Goal: Transaction & Acquisition: Purchase product/service

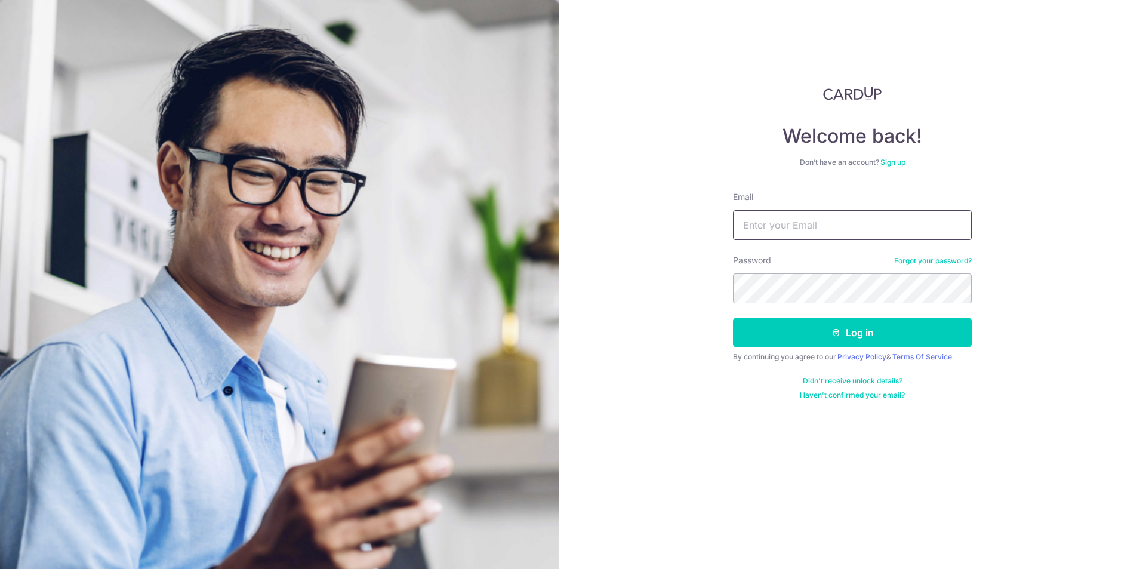
click at [798, 230] on input "Email" at bounding box center [852, 225] width 239 height 30
type input "[EMAIL_ADDRESS][DOMAIN_NAME]"
click at [733, 317] on button "Log in" at bounding box center [852, 332] width 239 height 30
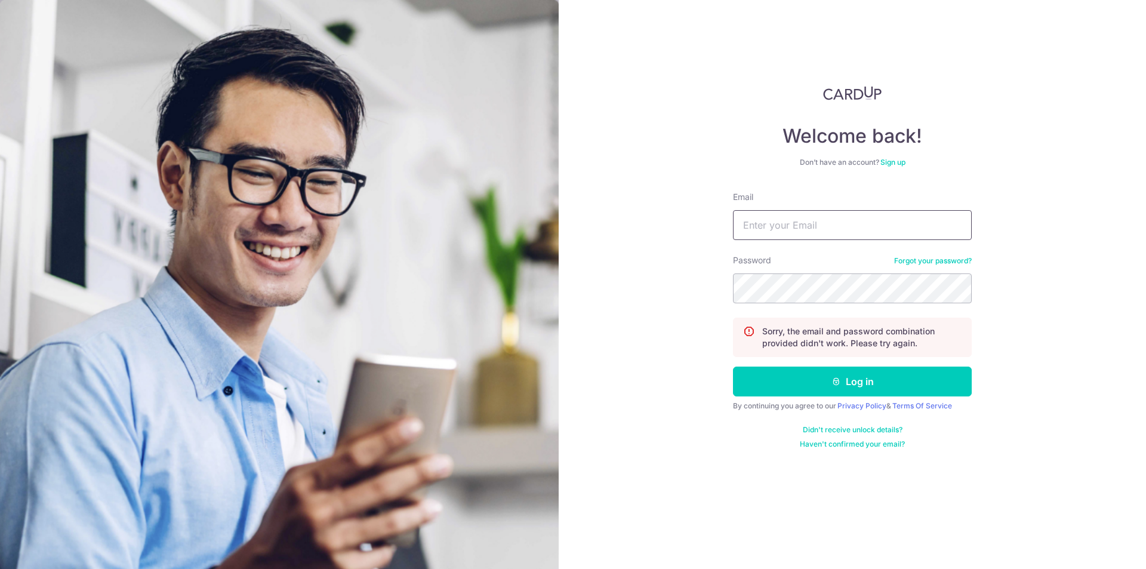
click at [776, 232] on input "Email" at bounding box center [852, 225] width 239 height 30
type input "cozyazure@gmail.com"
click at [733, 366] on button "Log in" at bounding box center [852, 381] width 239 height 30
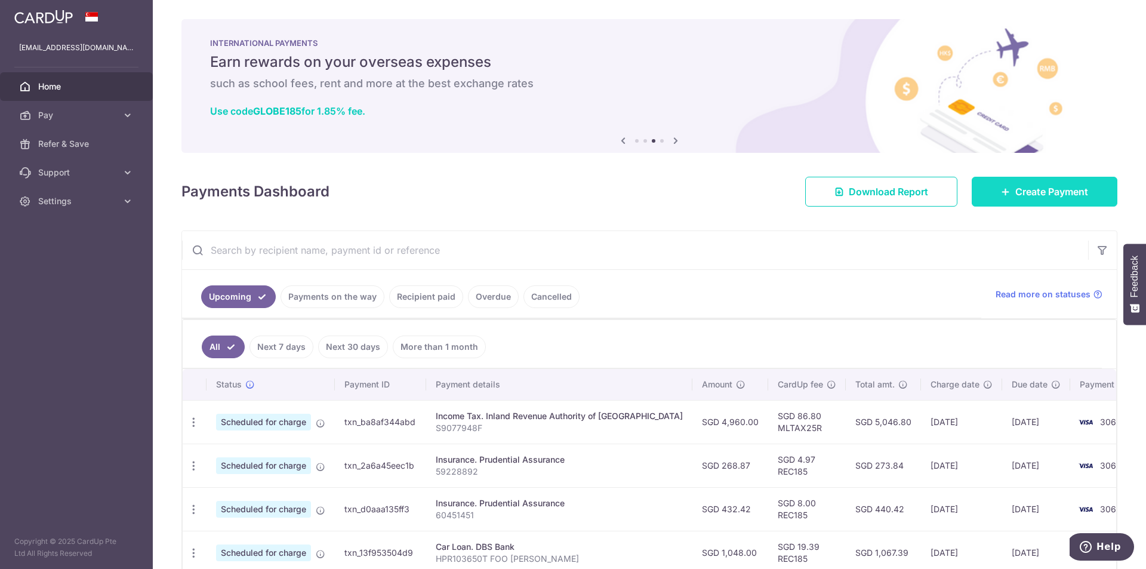
click at [1059, 187] on span "Create Payment" at bounding box center [1051, 191] width 73 height 14
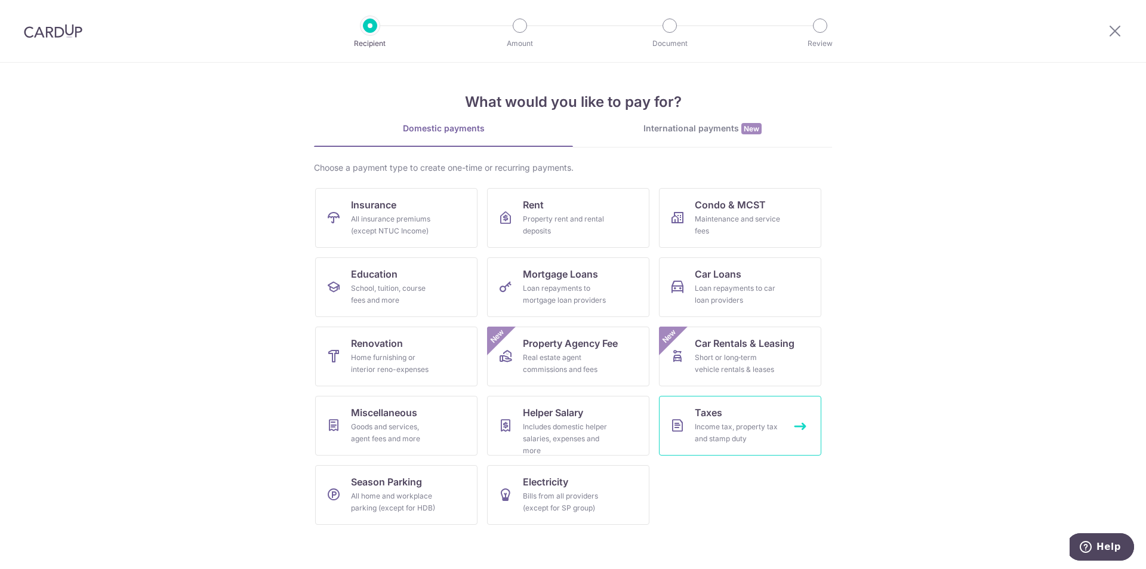
click at [724, 425] on div "Income tax, property tax and stamp duty" at bounding box center [738, 433] width 86 height 24
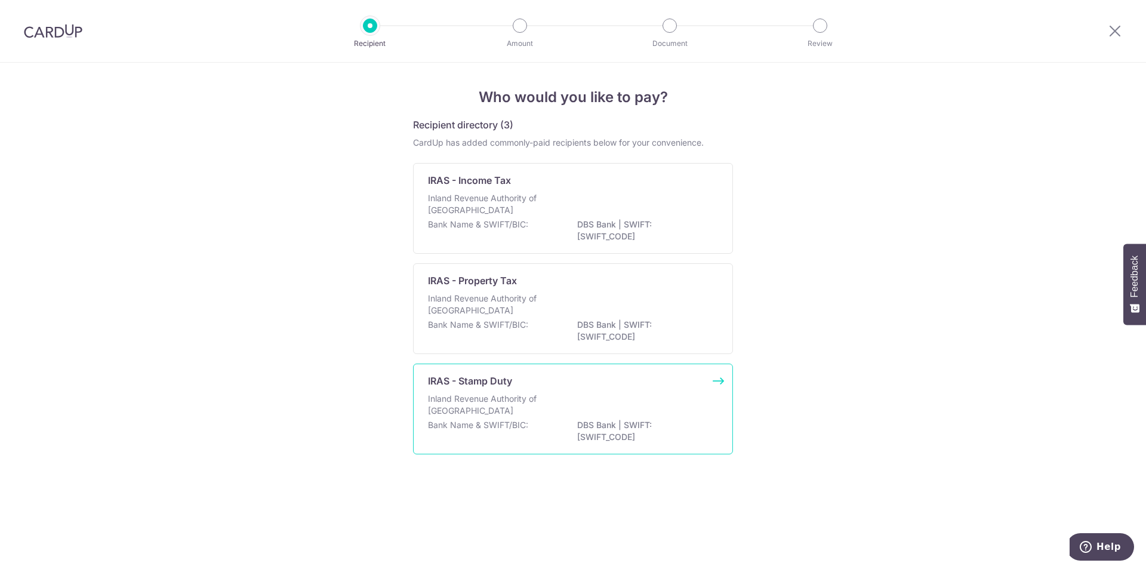
click at [593, 433] on p "DBS Bank | SWIFT: DBSSSGSGXXX" at bounding box center [644, 431] width 134 height 24
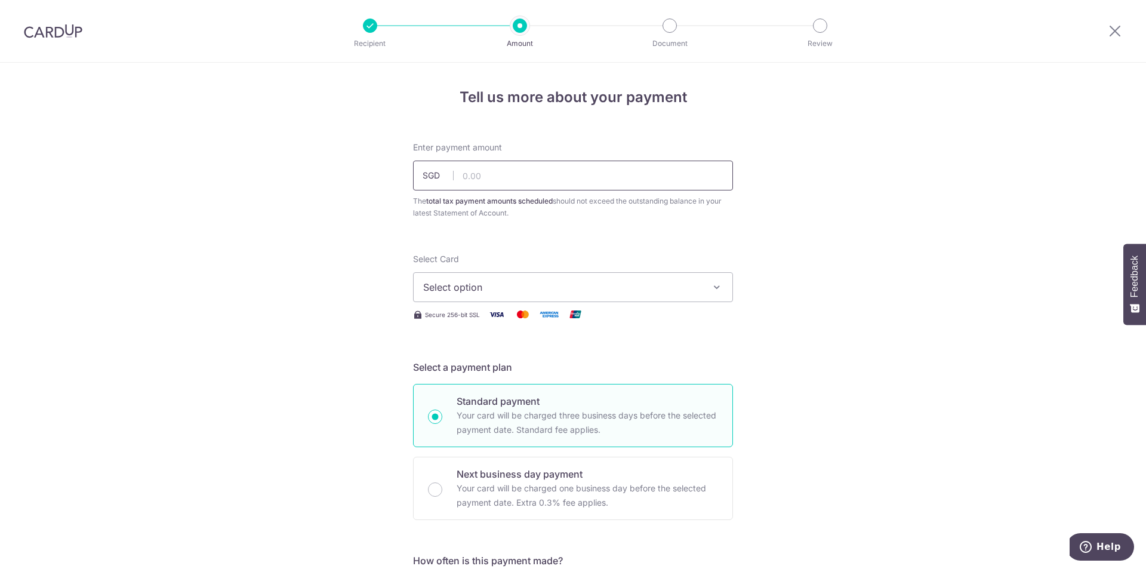
click at [523, 184] on input "text" at bounding box center [573, 176] width 320 height 30
type input "84600"
click at [501, 292] on span "Select option" at bounding box center [562, 287] width 278 height 14
type input "84,600.00"
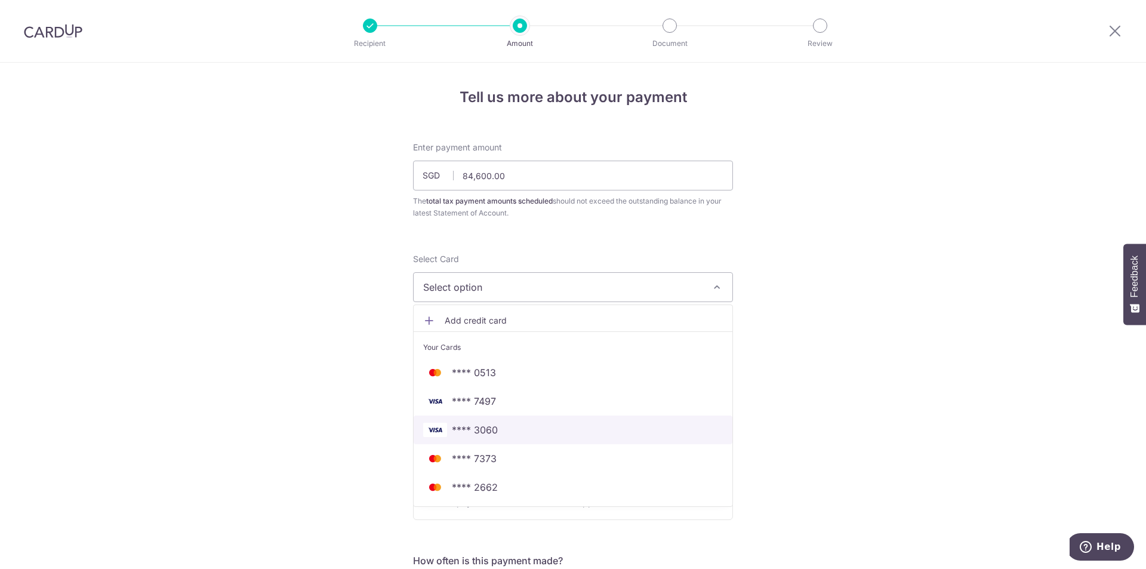
click at [533, 428] on span "**** 3060" at bounding box center [573, 430] width 300 height 14
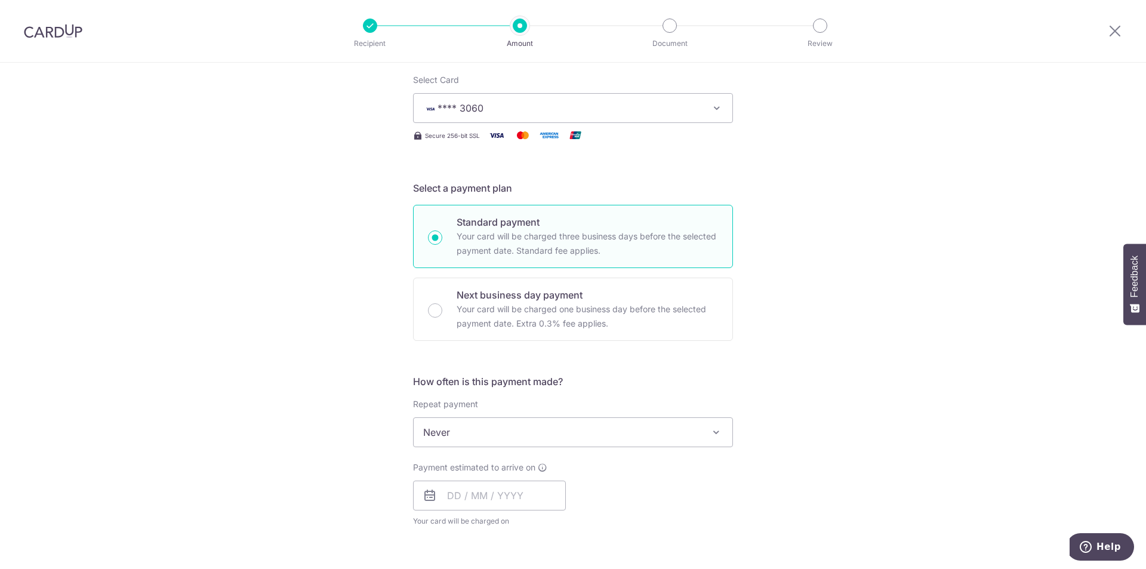
scroll to position [239, 0]
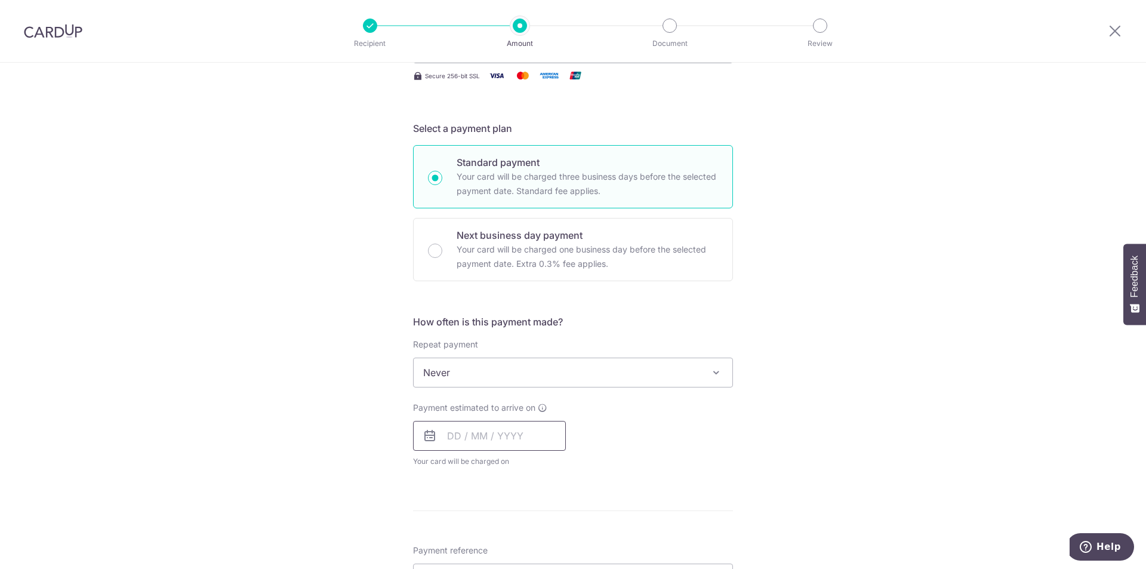
click at [526, 425] on input "text" at bounding box center [489, 436] width 153 height 30
click at [504, 540] on link "10" at bounding box center [508, 544] width 19 height 19
type input "10/09/2025"
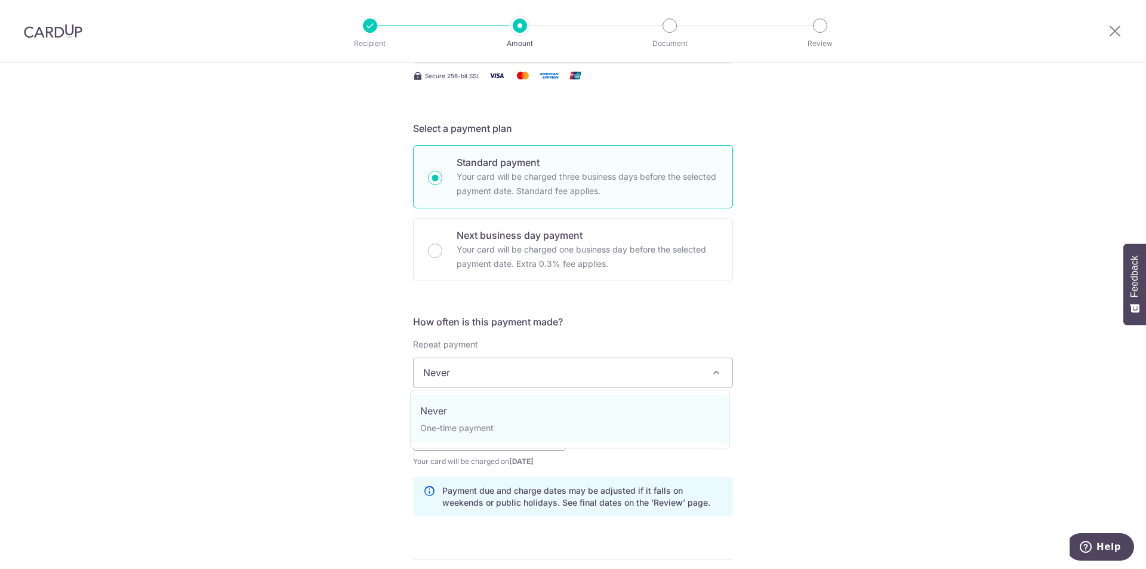
click at [502, 373] on span "Never" at bounding box center [573, 372] width 319 height 29
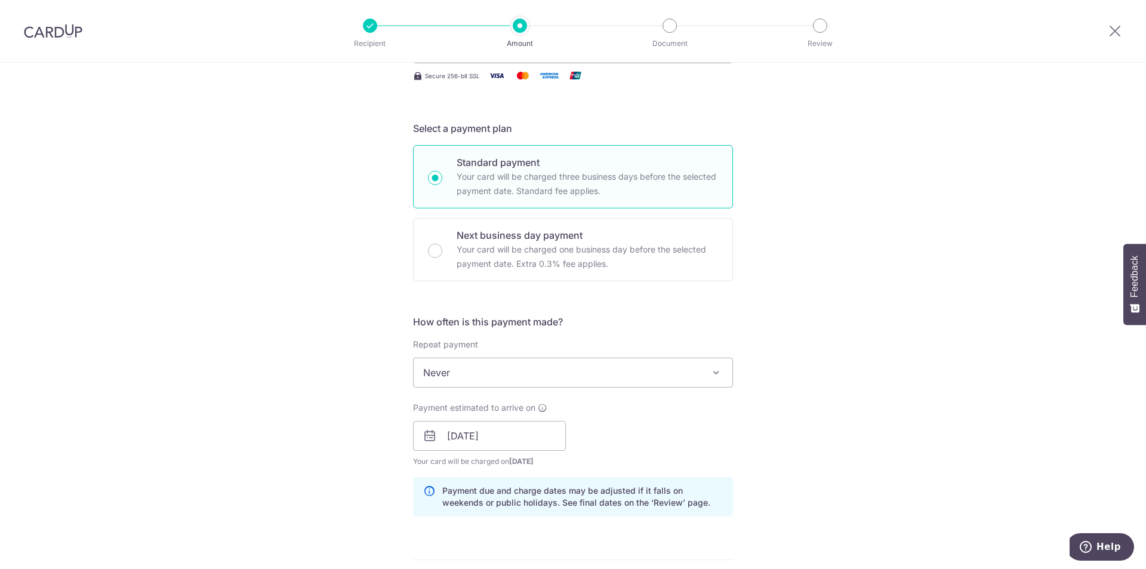
click at [502, 373] on span "Never" at bounding box center [573, 372] width 319 height 29
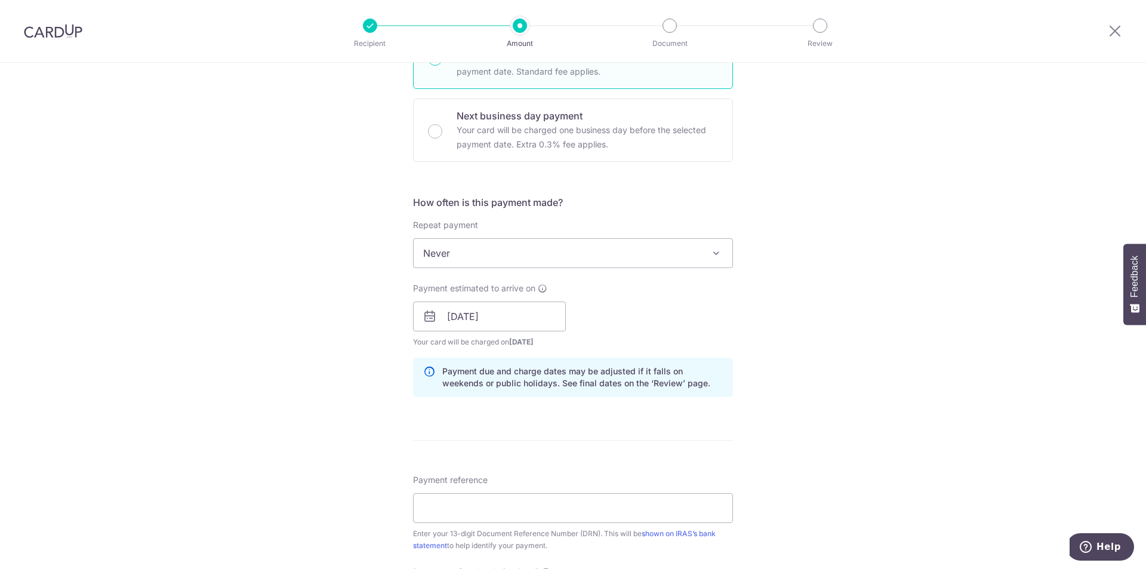
scroll to position [537, 0]
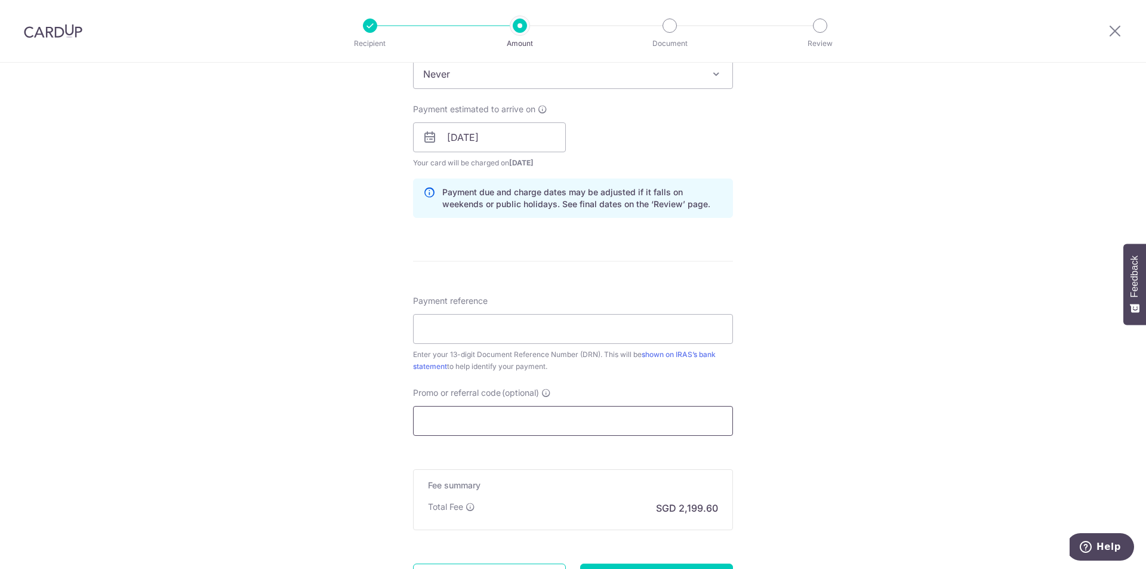
click at [587, 408] on input "Promo or referral code (optional)" at bounding box center [573, 421] width 320 height 30
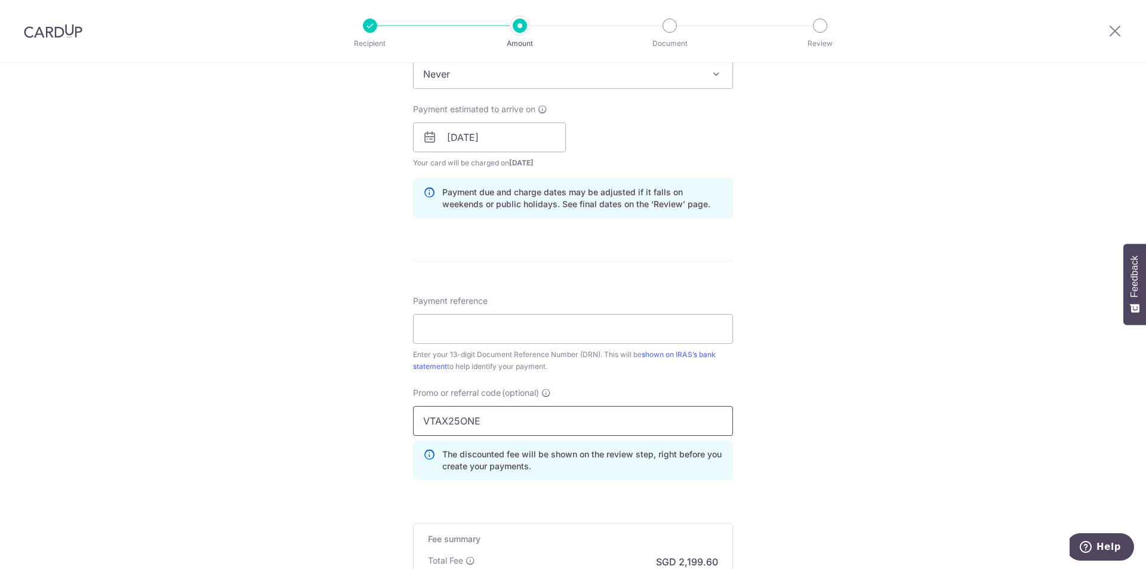
scroll to position [705, 0]
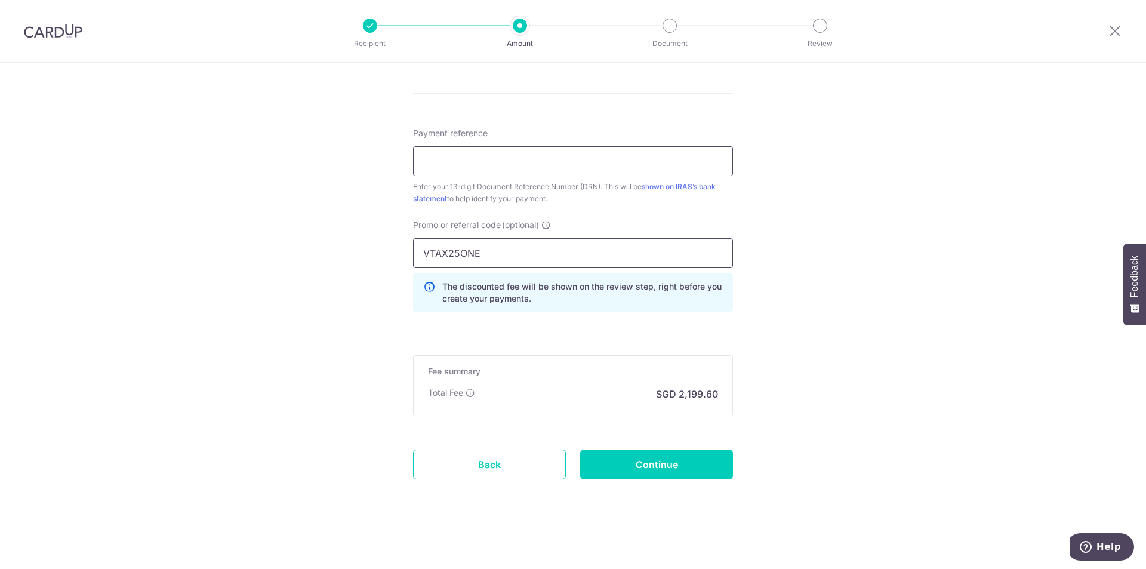
type input "VTAX25ONE"
click at [498, 162] on input "Payment reference" at bounding box center [573, 161] width 320 height 30
paste input "2509059648037"
type input "2509059648037"
click at [689, 476] on input "Continue" at bounding box center [656, 464] width 153 height 30
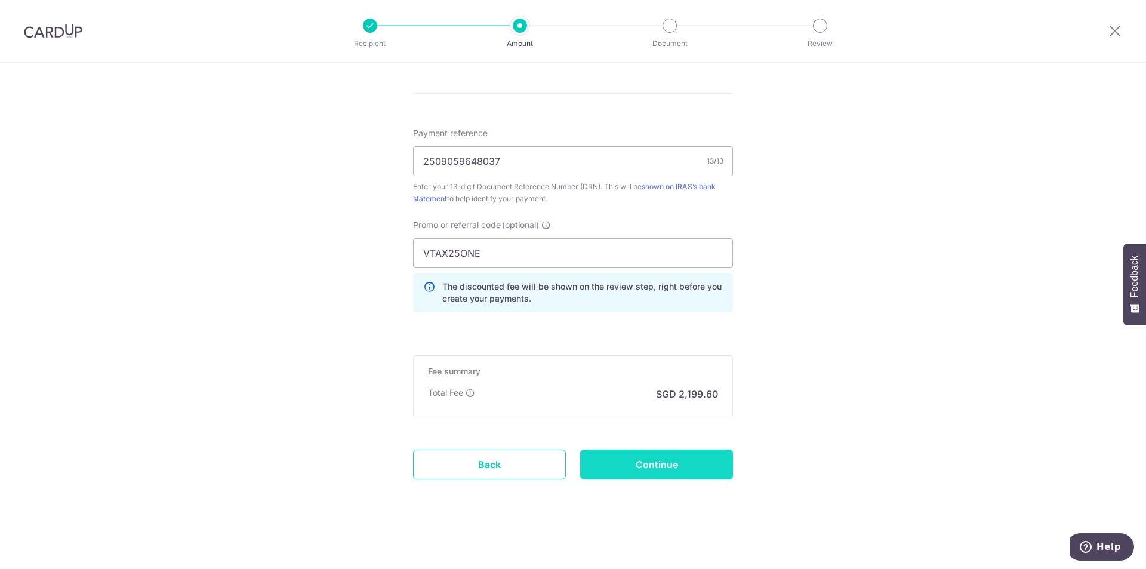
type input "Create Schedule"
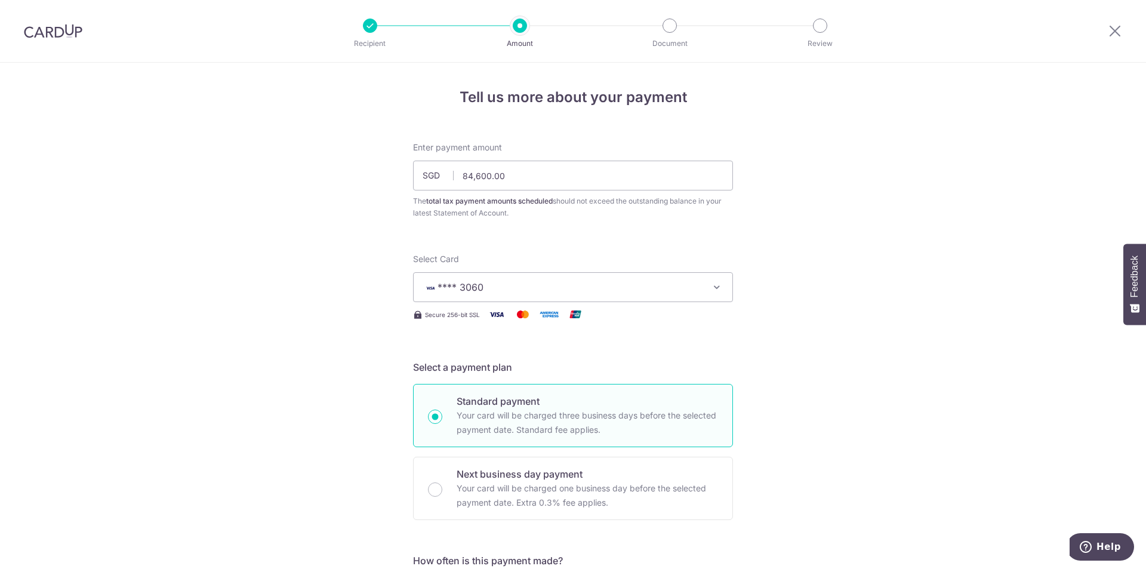
scroll to position [721, 0]
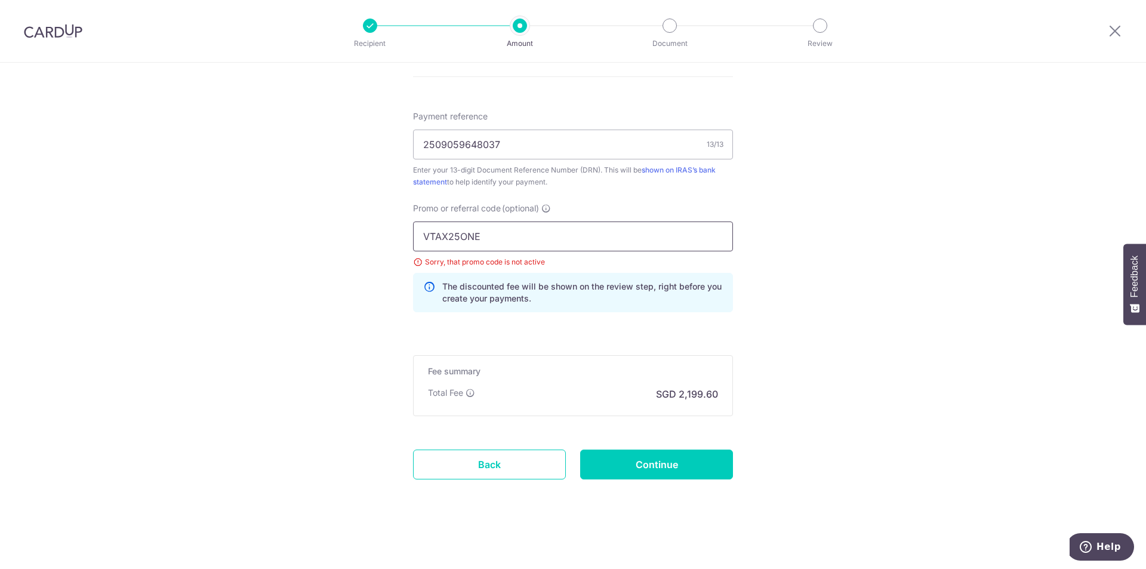
click at [497, 227] on input "VTAX25ONE" at bounding box center [573, 236] width 320 height 30
drag, startPoint x: 505, startPoint y: 231, endPoint x: 314, endPoint y: 218, distance: 191.4
type input "MCTAX25"
click at [608, 459] on input "Continue" at bounding box center [656, 464] width 153 height 30
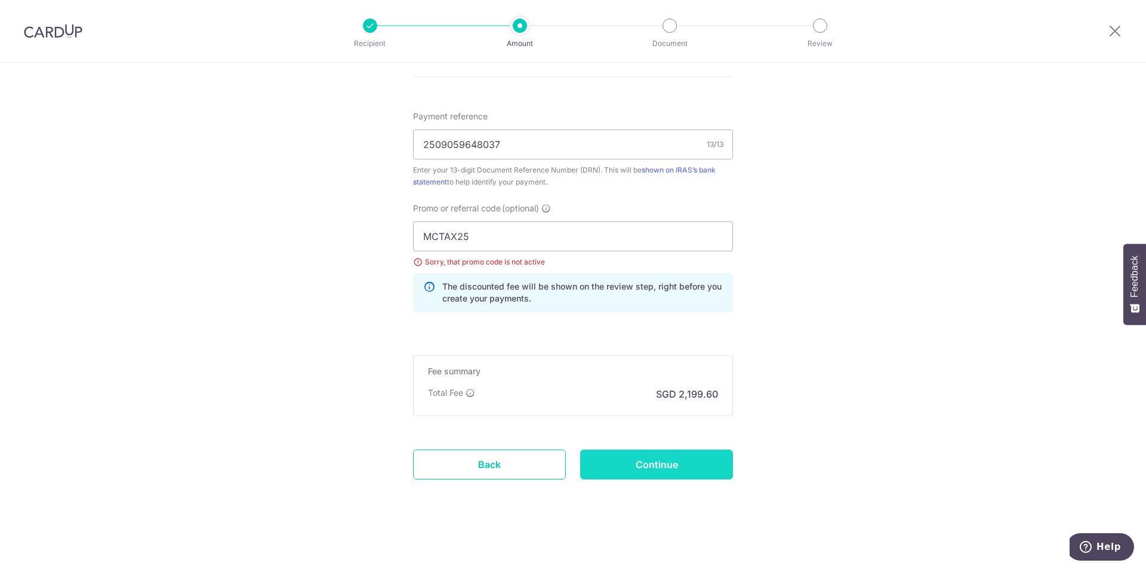
type input "Update Schedule"
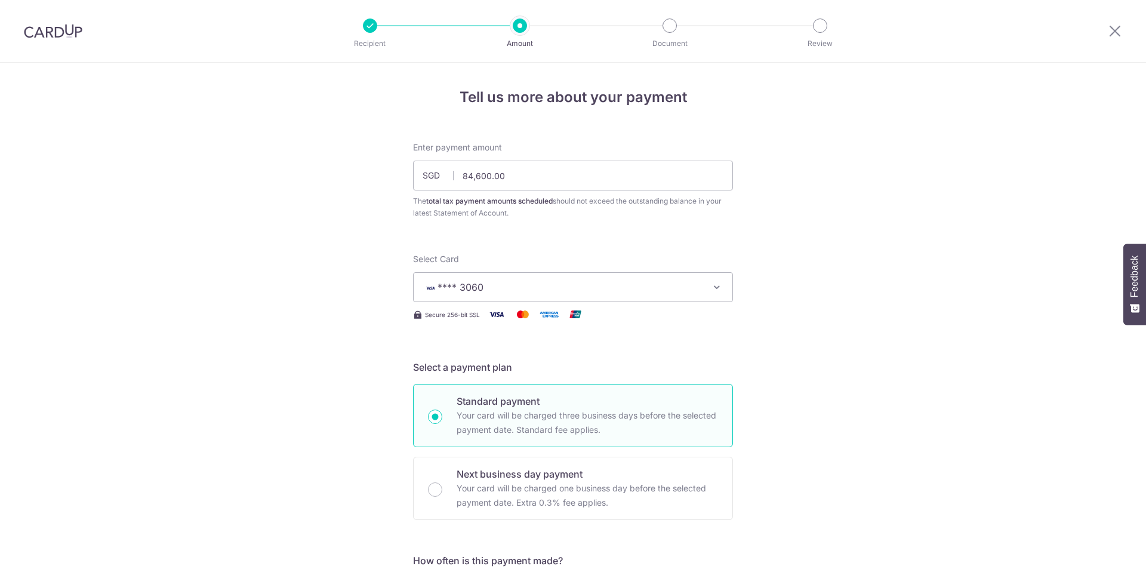
scroll to position [721, 0]
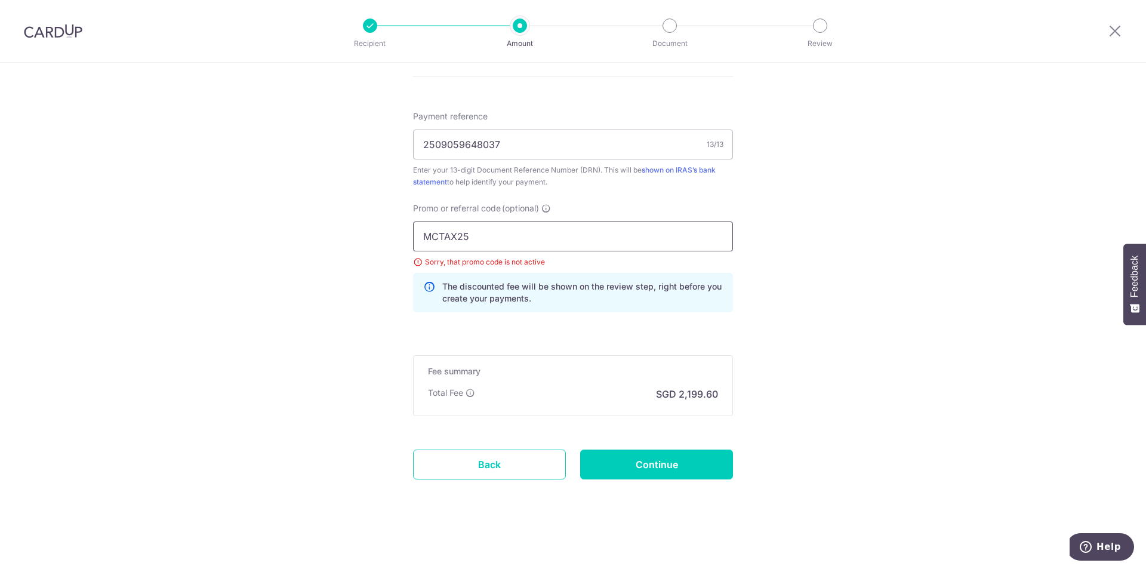
drag, startPoint x: 488, startPoint y: 243, endPoint x: 393, endPoint y: 243, distance: 94.3
type input "OFF225"
click at [629, 464] on input "Continue" at bounding box center [656, 464] width 153 height 30
type input "Update Schedule"
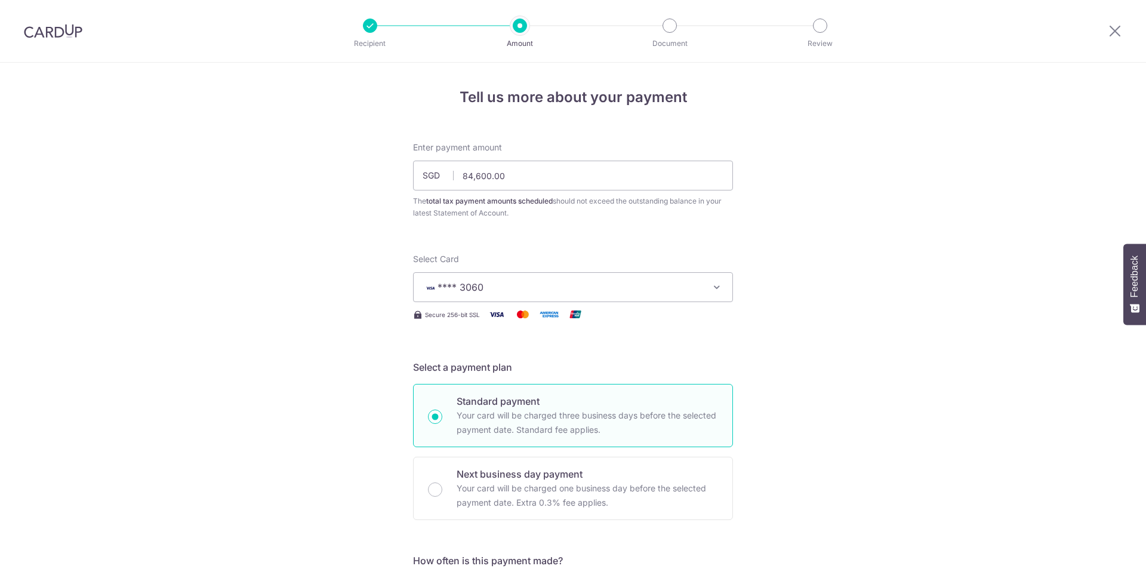
scroll to position [721, 0]
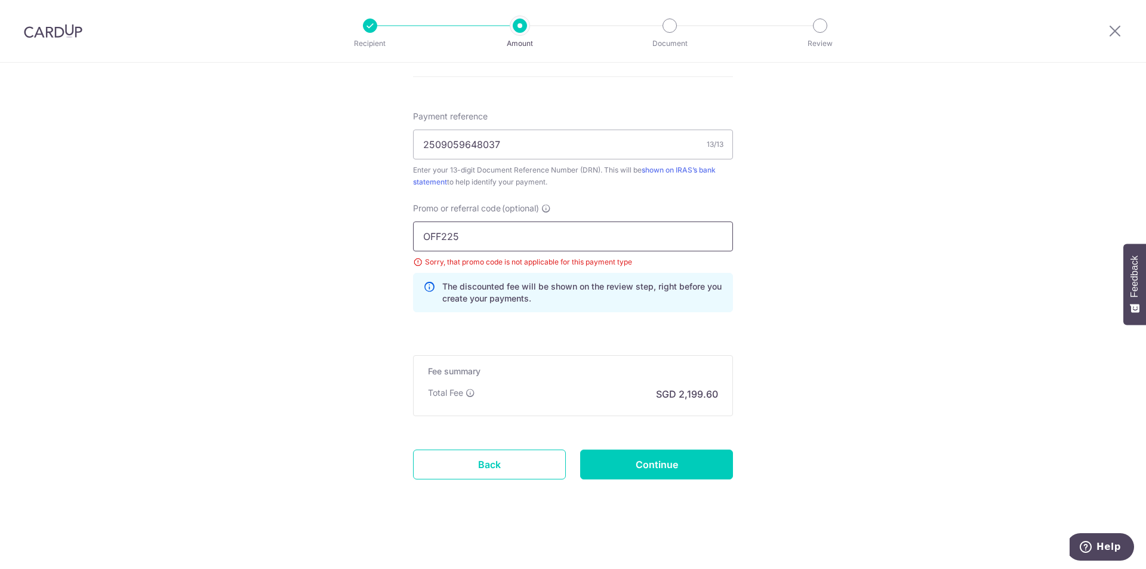
click at [502, 240] on input "OFF225" at bounding box center [573, 236] width 320 height 30
drag, startPoint x: 490, startPoint y: 240, endPoint x: 423, endPoint y: 245, distance: 67.6
click at [423, 245] on input "OFF225" at bounding box center [573, 236] width 320 height 30
type input "TAX18"
click at [681, 466] on input "Continue" at bounding box center [656, 464] width 153 height 30
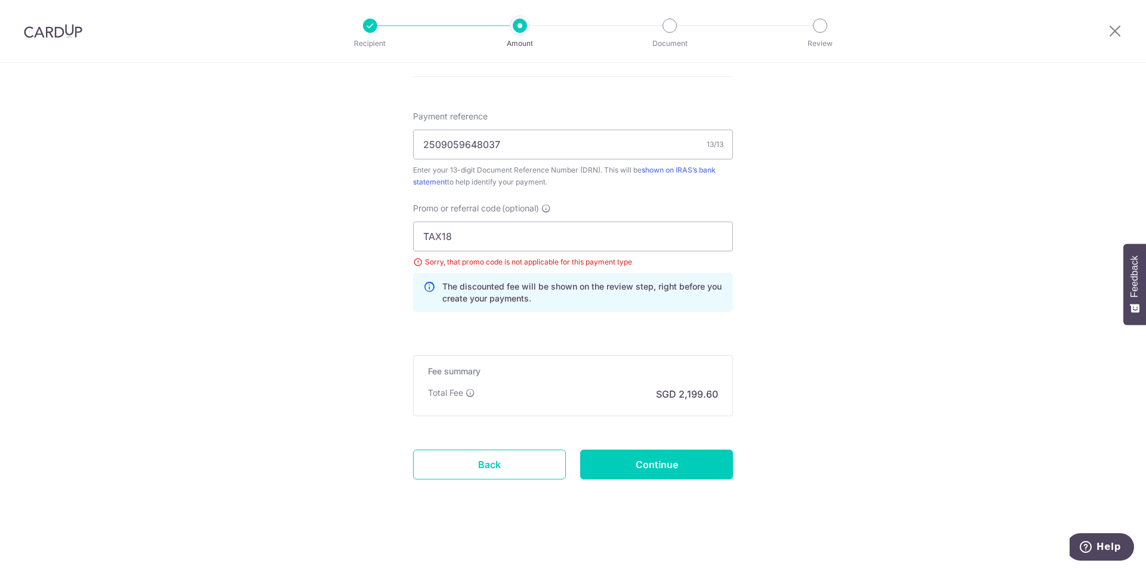
type input "Update Schedule"
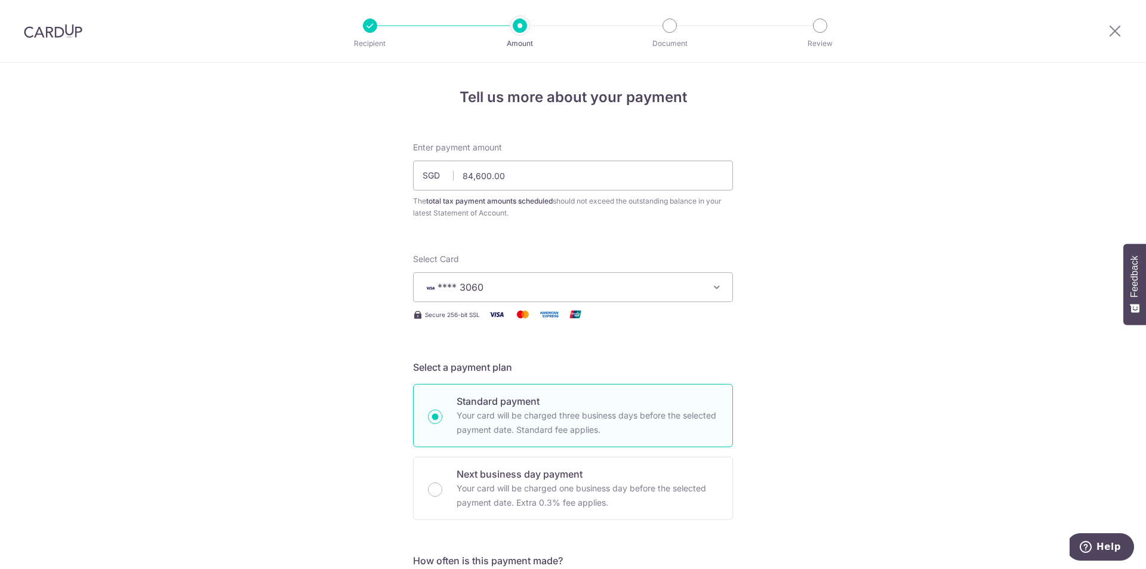
scroll to position [721, 0]
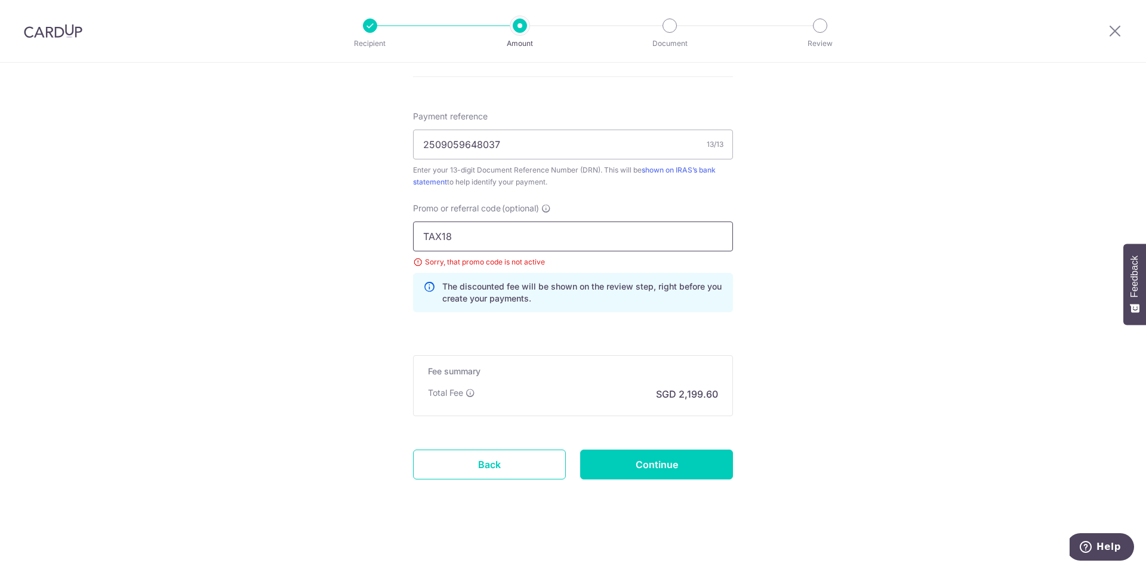
drag, startPoint x: 510, startPoint y: 248, endPoint x: 391, endPoint y: 239, distance: 119.0
click at [462, 240] on input "TAX18" at bounding box center [573, 236] width 320 height 30
drag, startPoint x: 464, startPoint y: 240, endPoint x: 390, endPoint y: 233, distance: 74.3
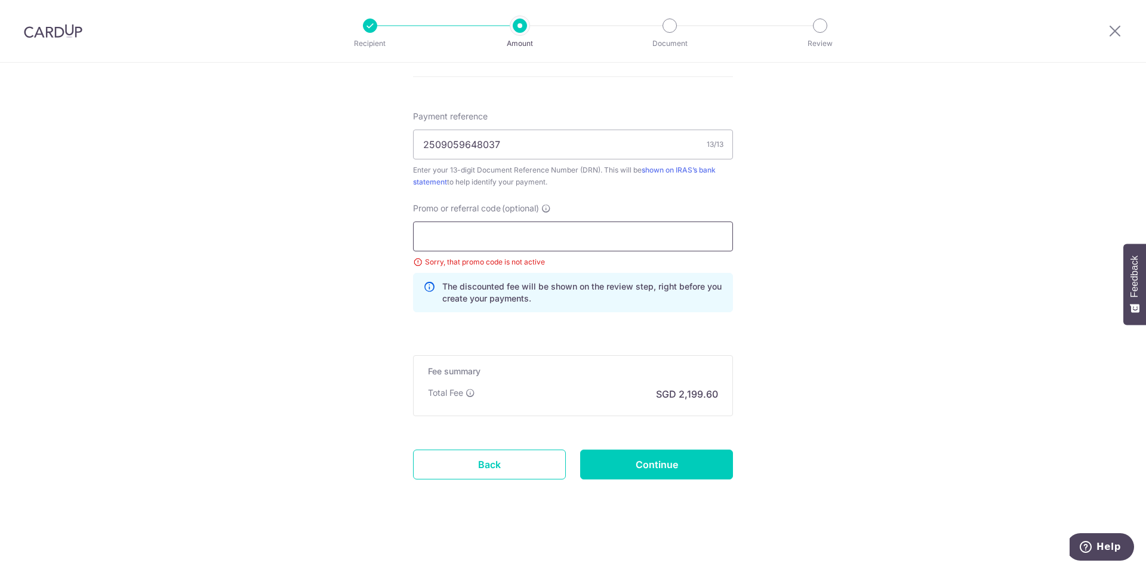
scroll to position [668, 0]
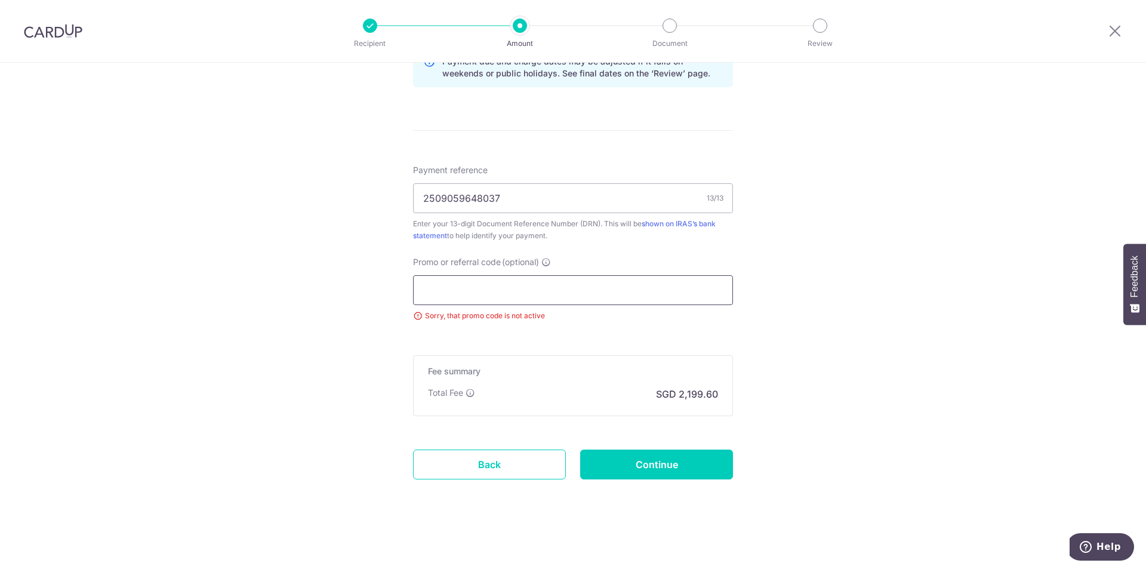
click at [485, 290] on input "Promo or referral code (optional)" at bounding box center [573, 290] width 320 height 30
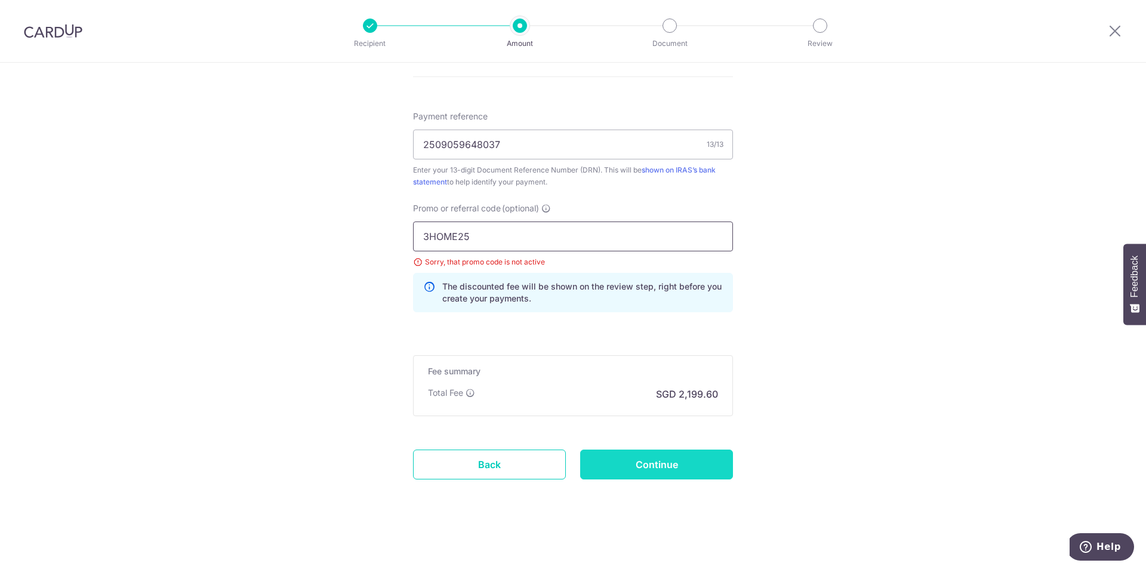
type input "3HOME25"
click at [691, 460] on input "Continue" at bounding box center [656, 464] width 153 height 30
type input "Update Schedule"
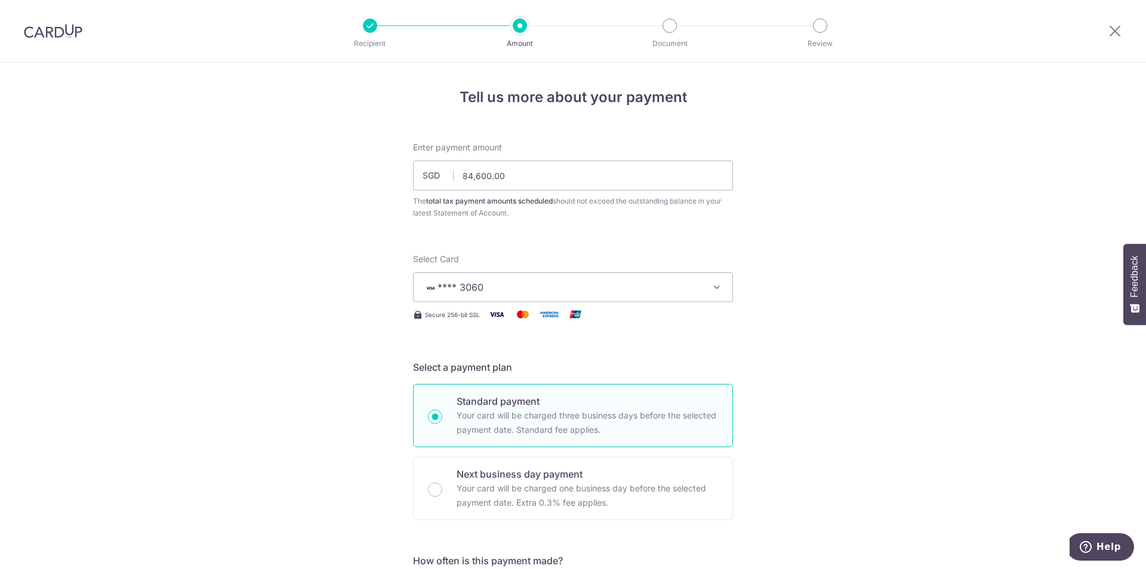
scroll to position [721, 0]
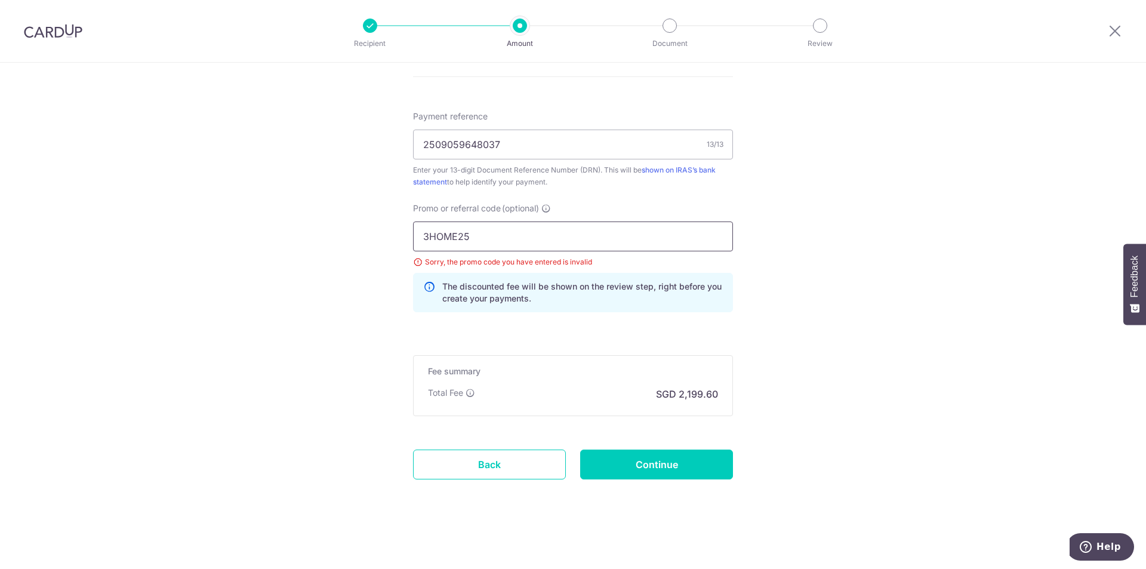
click at [508, 245] on input "3HOME25" at bounding box center [573, 236] width 320 height 30
type input "3HOME25R"
click at [647, 455] on input "Continue" at bounding box center [656, 464] width 153 height 30
type input "Update Schedule"
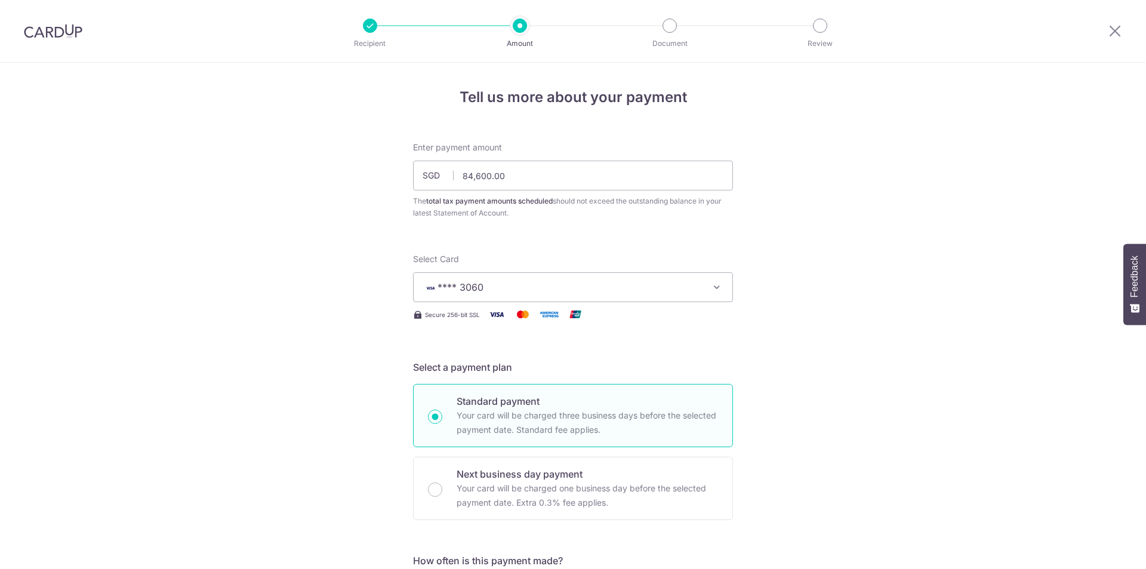
scroll to position [721, 0]
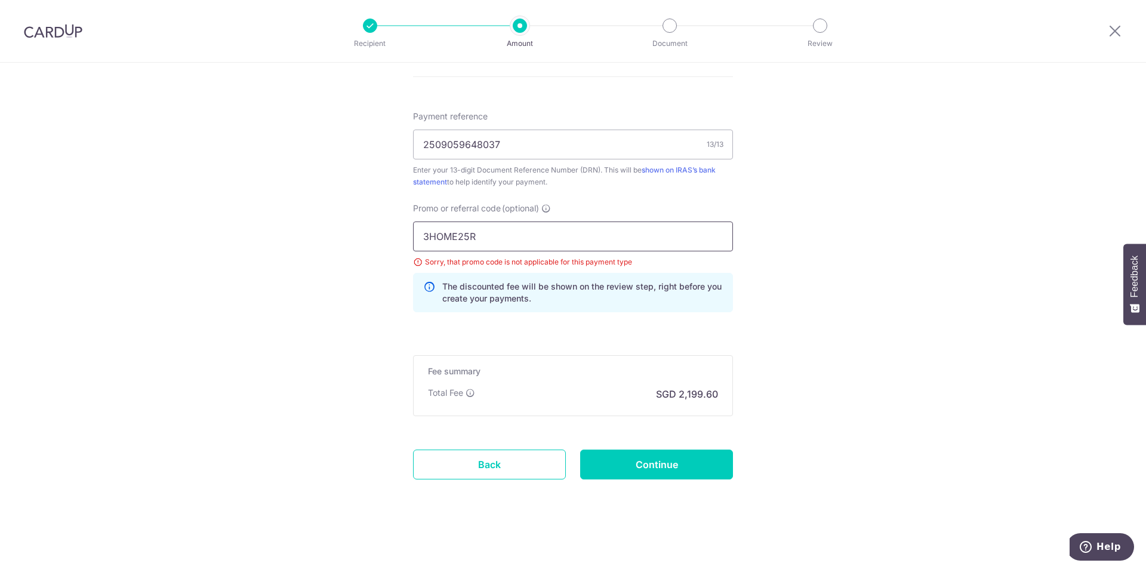
drag, startPoint x: 499, startPoint y: 232, endPoint x: 335, endPoint y: 232, distance: 164.7
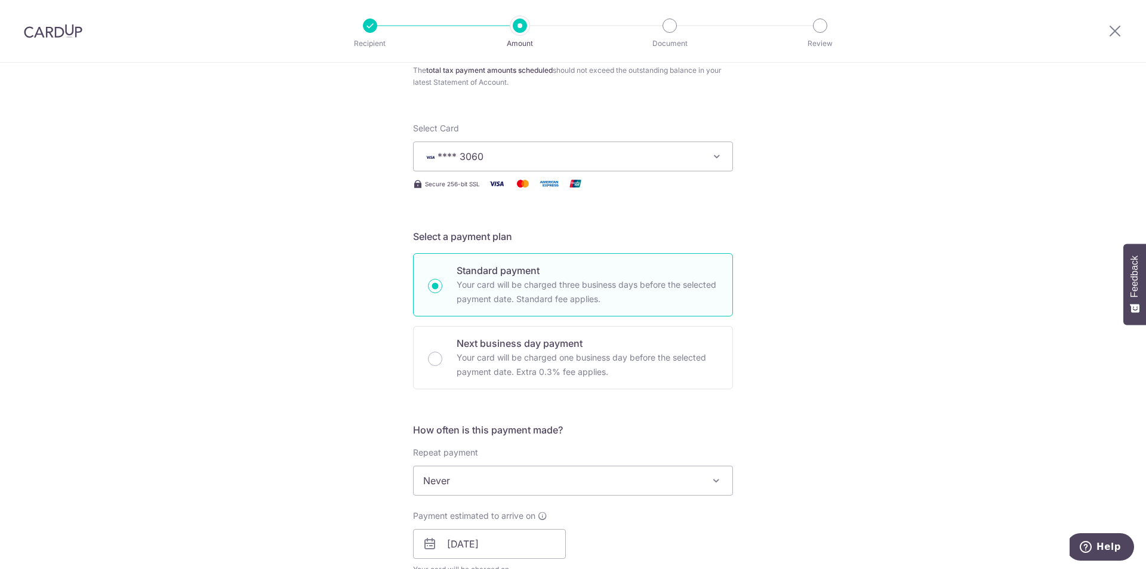
scroll to position [0, 0]
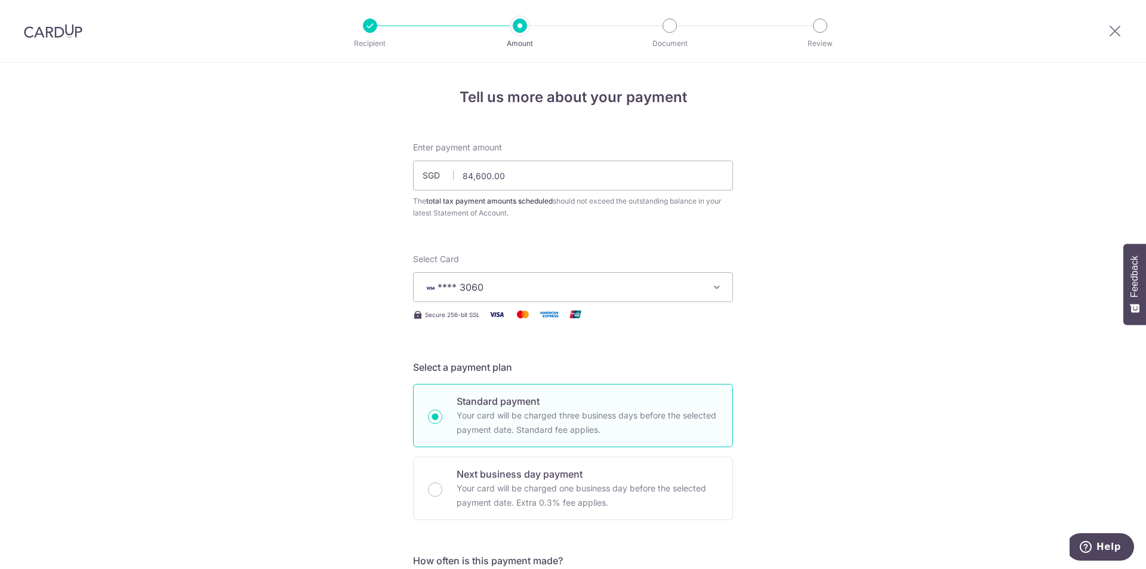
click at [723, 285] on button "**** 3060" at bounding box center [573, 287] width 320 height 30
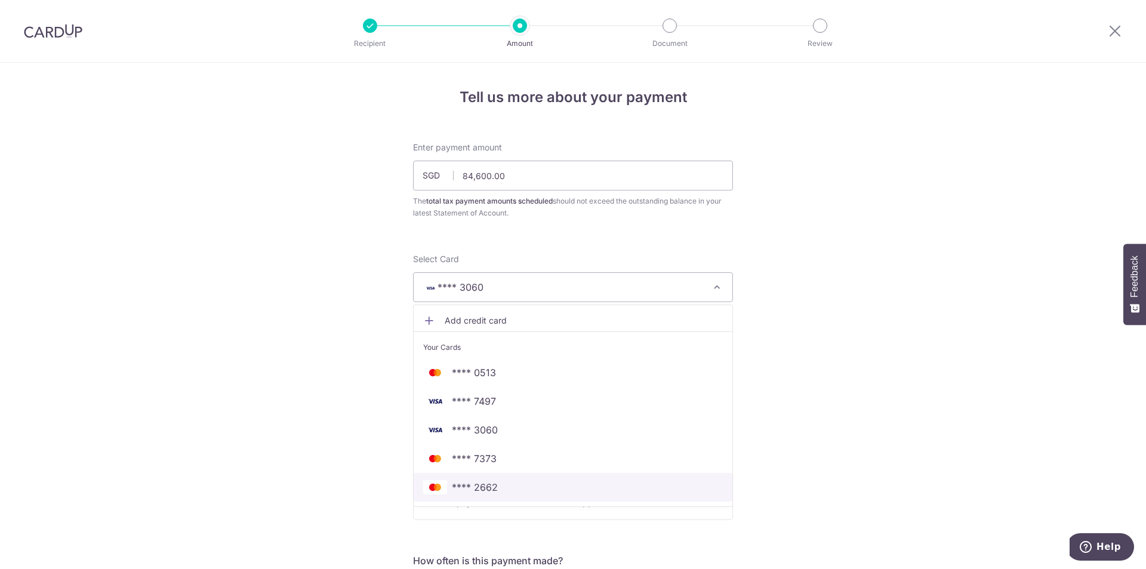
click at [570, 489] on span "**** 2662" at bounding box center [573, 487] width 300 height 14
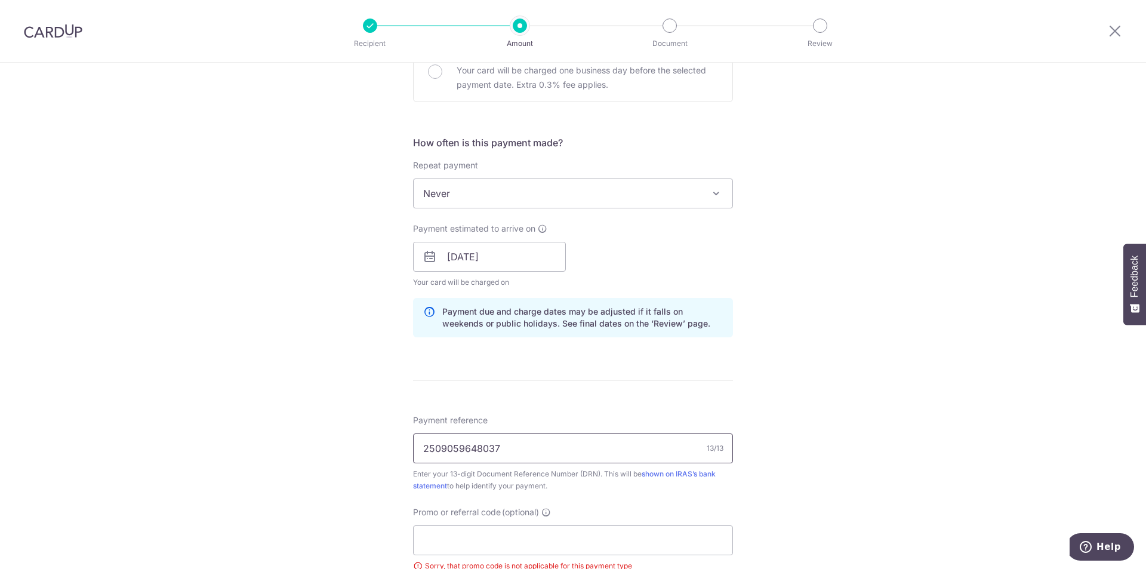
scroll to position [656, 0]
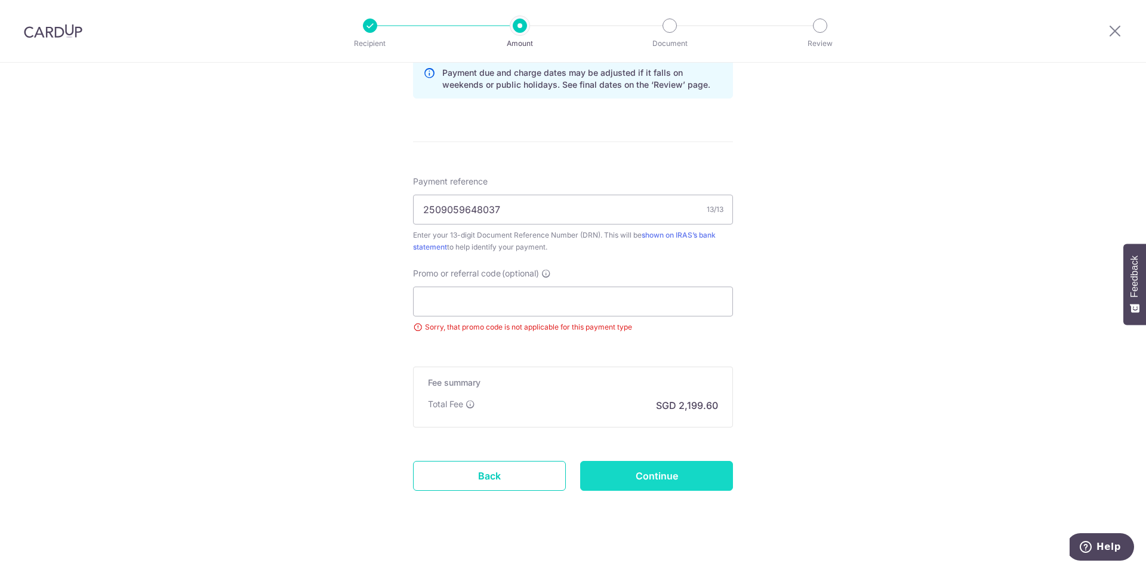
click at [707, 471] on input "Continue" at bounding box center [656, 476] width 153 height 30
type input "Update Schedule"
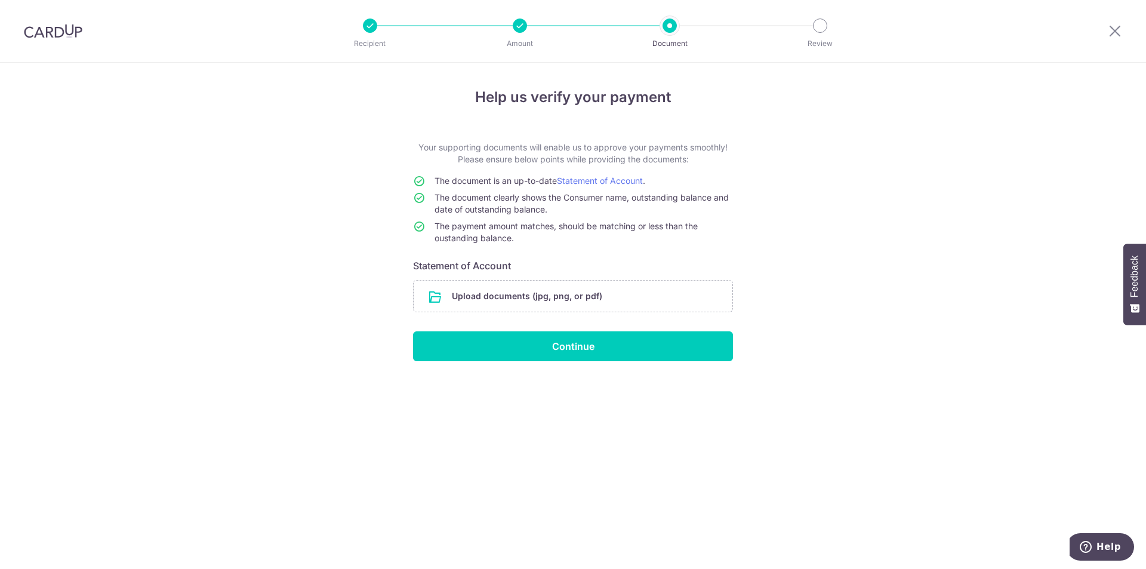
click at [508, 213] on span "The document clearly shows the Consumer name, outstanding balance and date of o…" at bounding box center [581, 203] width 294 height 22
click at [538, 295] on input "file" at bounding box center [573, 295] width 319 height 31
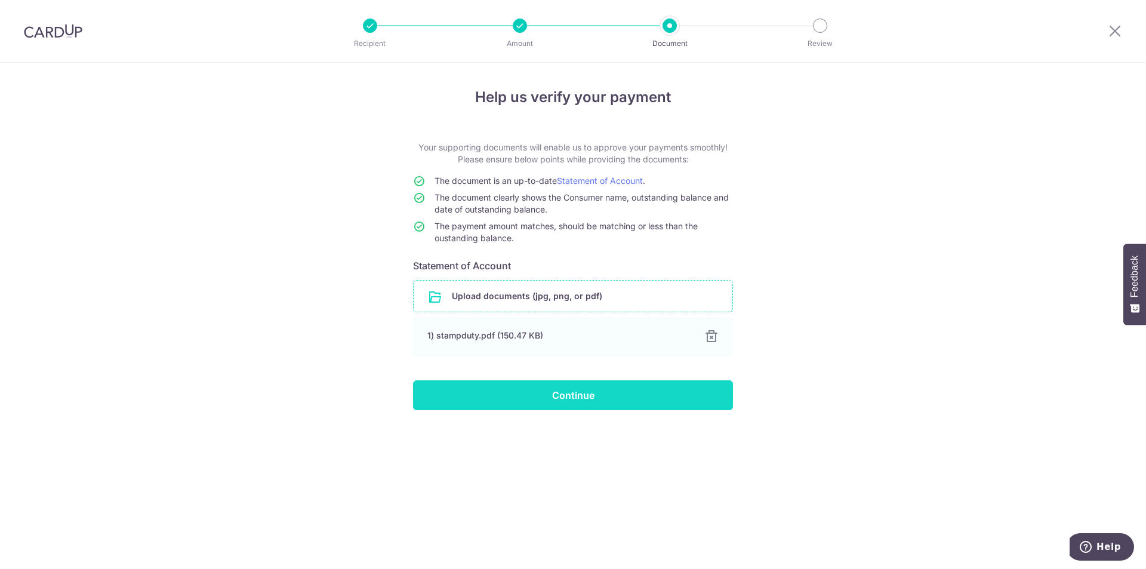
click at [615, 399] on input "Continue" at bounding box center [573, 395] width 320 height 30
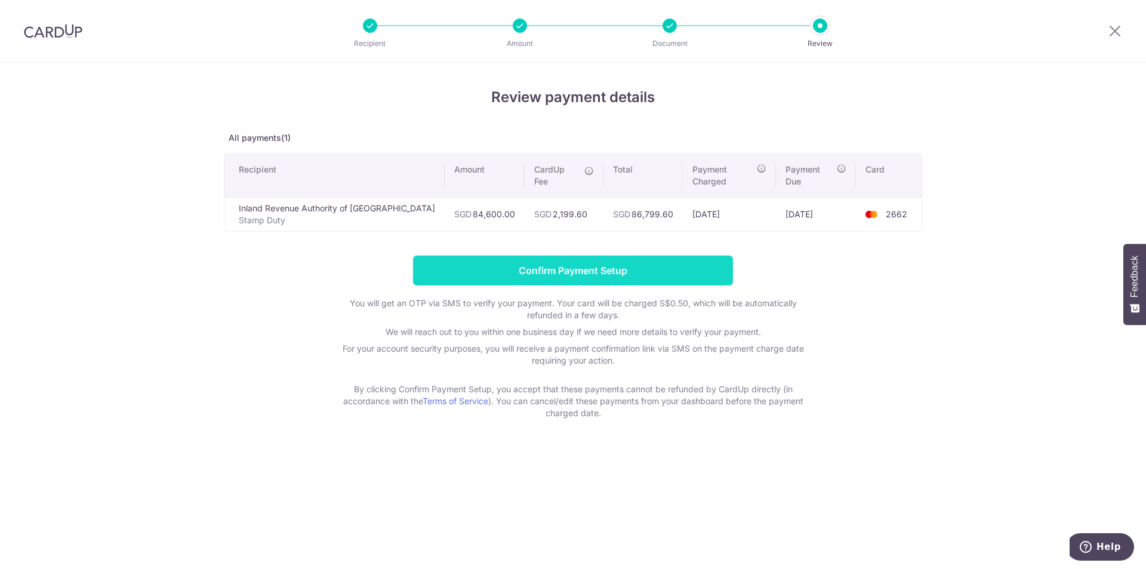
click at [635, 268] on input "Confirm Payment Setup" at bounding box center [573, 270] width 320 height 30
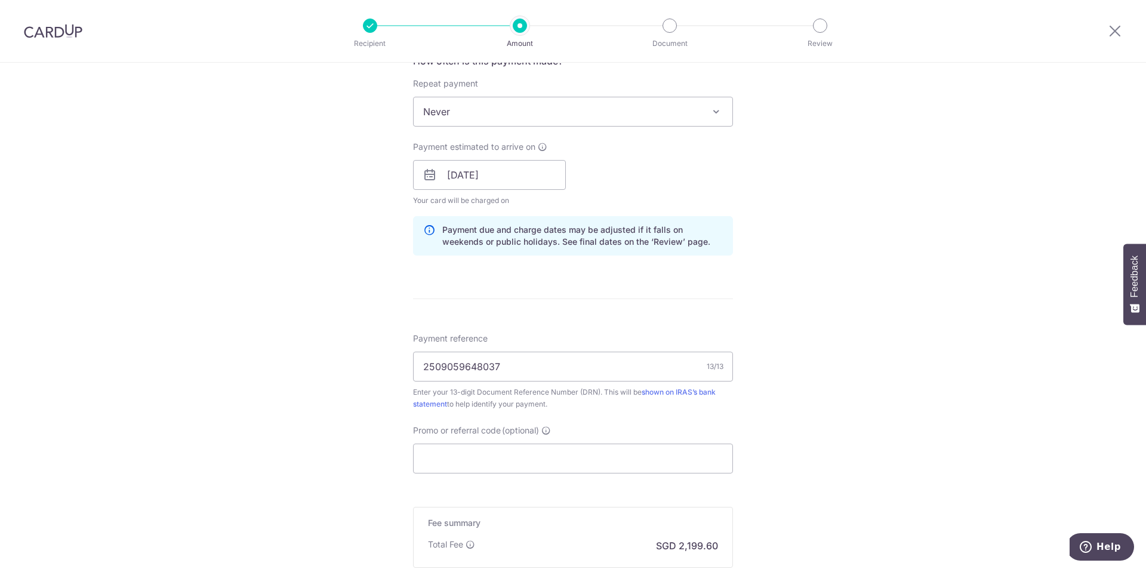
scroll to position [700, 0]
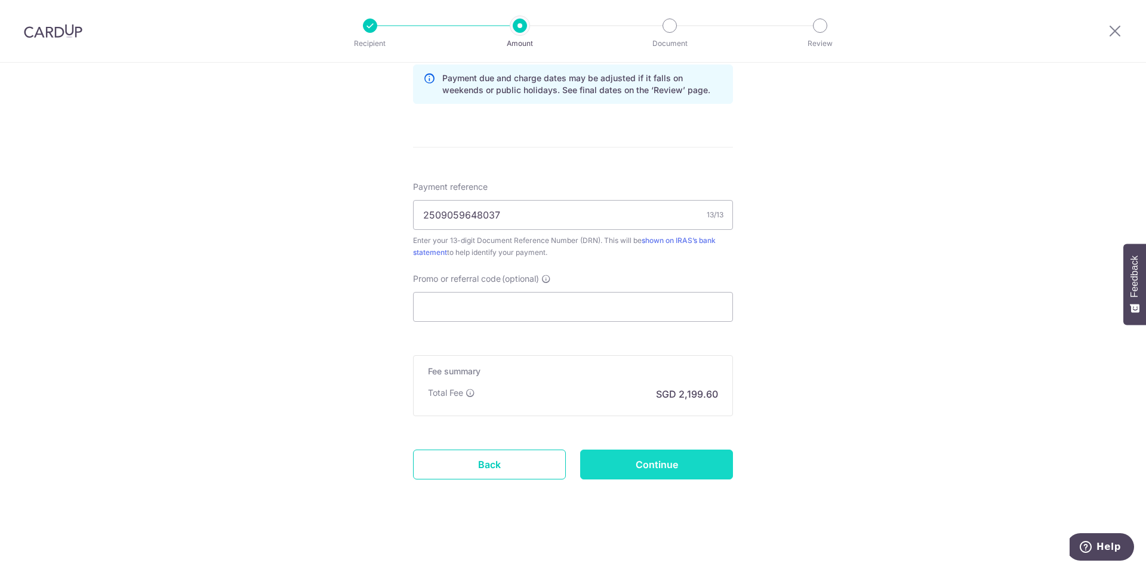
click at [680, 467] on input "Continue" at bounding box center [656, 464] width 153 height 30
type input "Update Schedule"
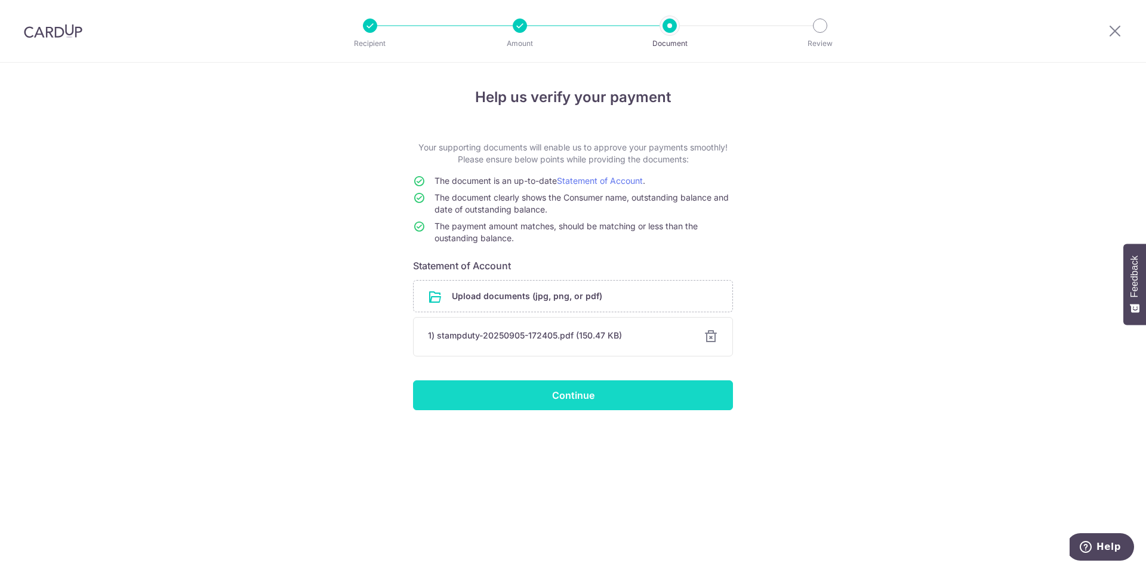
click at [632, 401] on input "Continue" at bounding box center [573, 395] width 320 height 30
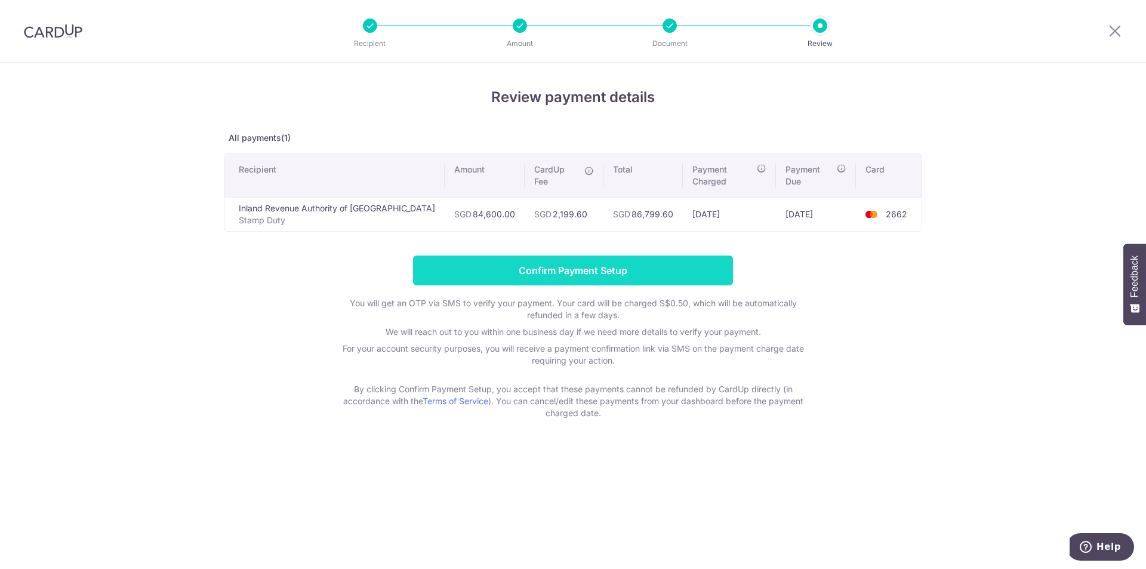
click at [604, 268] on input "Confirm Payment Setup" at bounding box center [573, 270] width 320 height 30
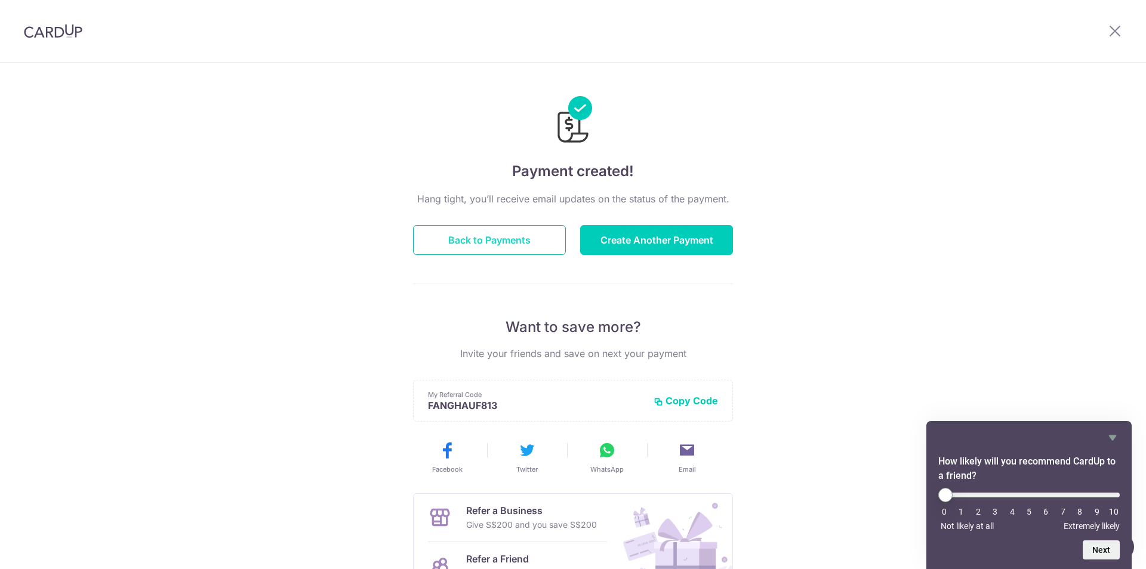
click at [467, 245] on button "Back to Payments" at bounding box center [489, 240] width 153 height 30
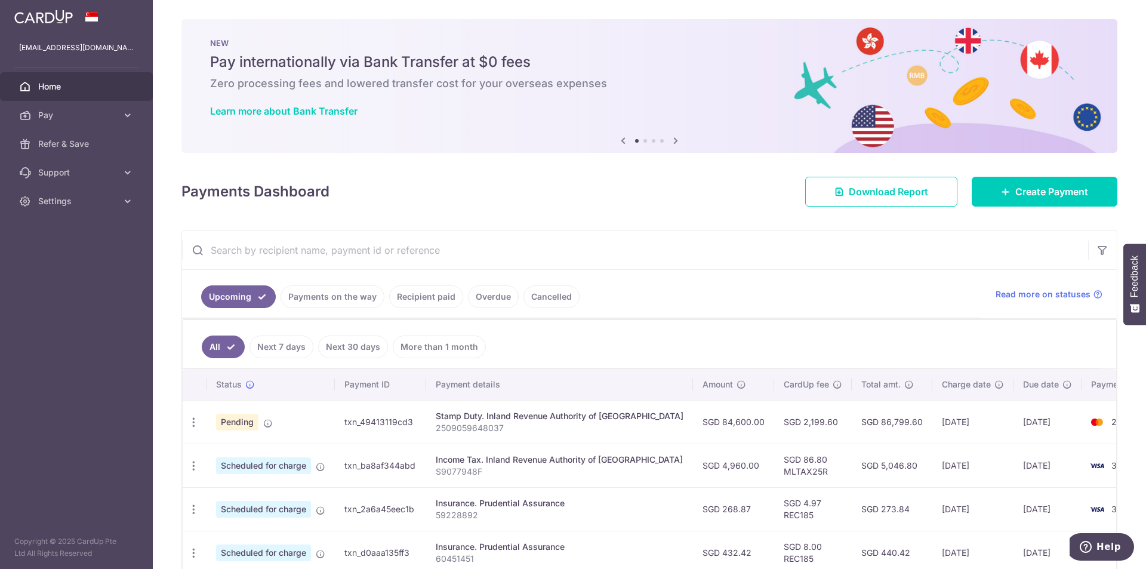
click at [338, 204] on div "Payments Dashboard Download Report Create Payment" at bounding box center [649, 189] width 936 height 35
